Goal: Understand process/instructions: Learn about a topic

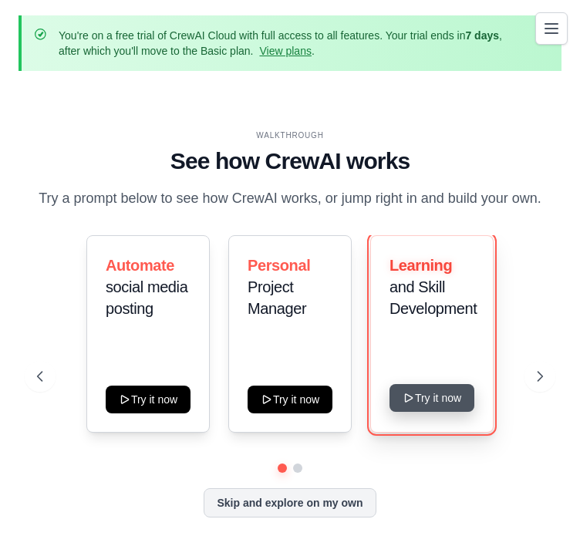
click at [450, 401] on button "Try it now" at bounding box center [432, 398] width 85 height 28
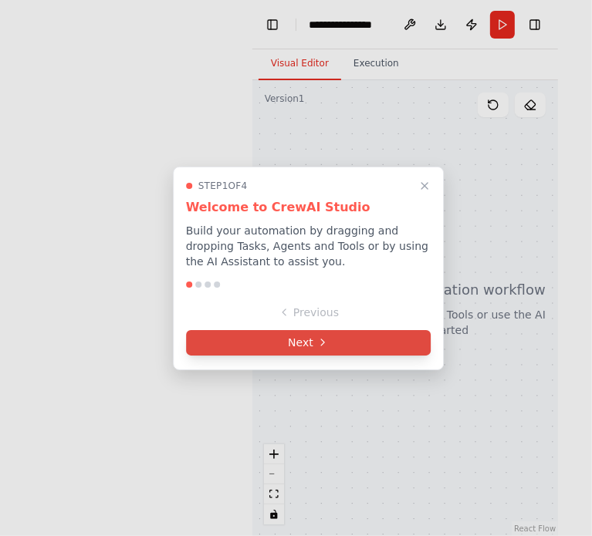
click at [395, 342] on button "Next" at bounding box center [308, 342] width 245 height 25
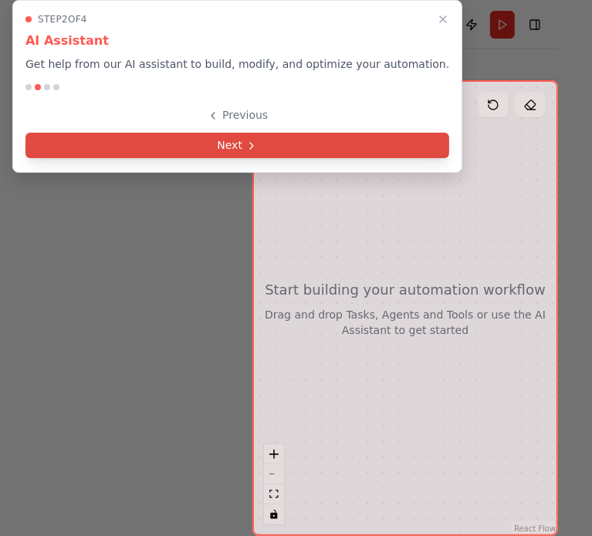
click at [296, 144] on button "Next" at bounding box center [237, 145] width 424 height 25
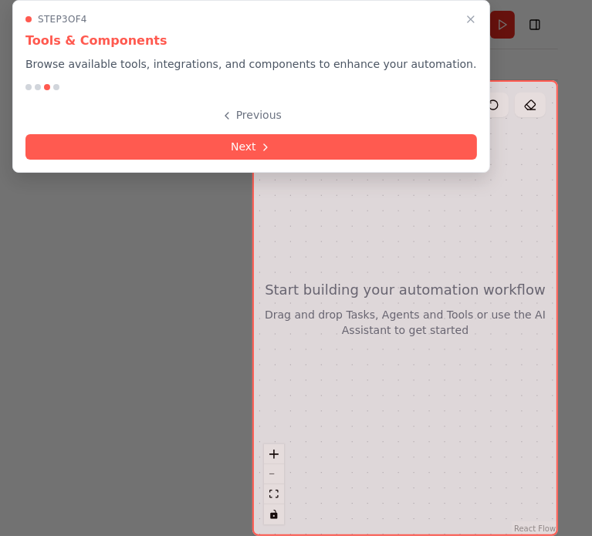
click at [296, 144] on button "Next" at bounding box center [251, 146] width 452 height 25
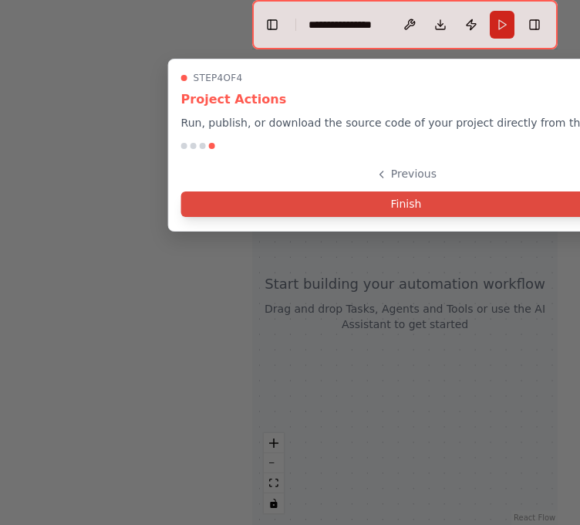
click at [367, 214] on button "Finish" at bounding box center [406, 203] width 451 height 25
